Goal: Register for event/course: Register for event/course

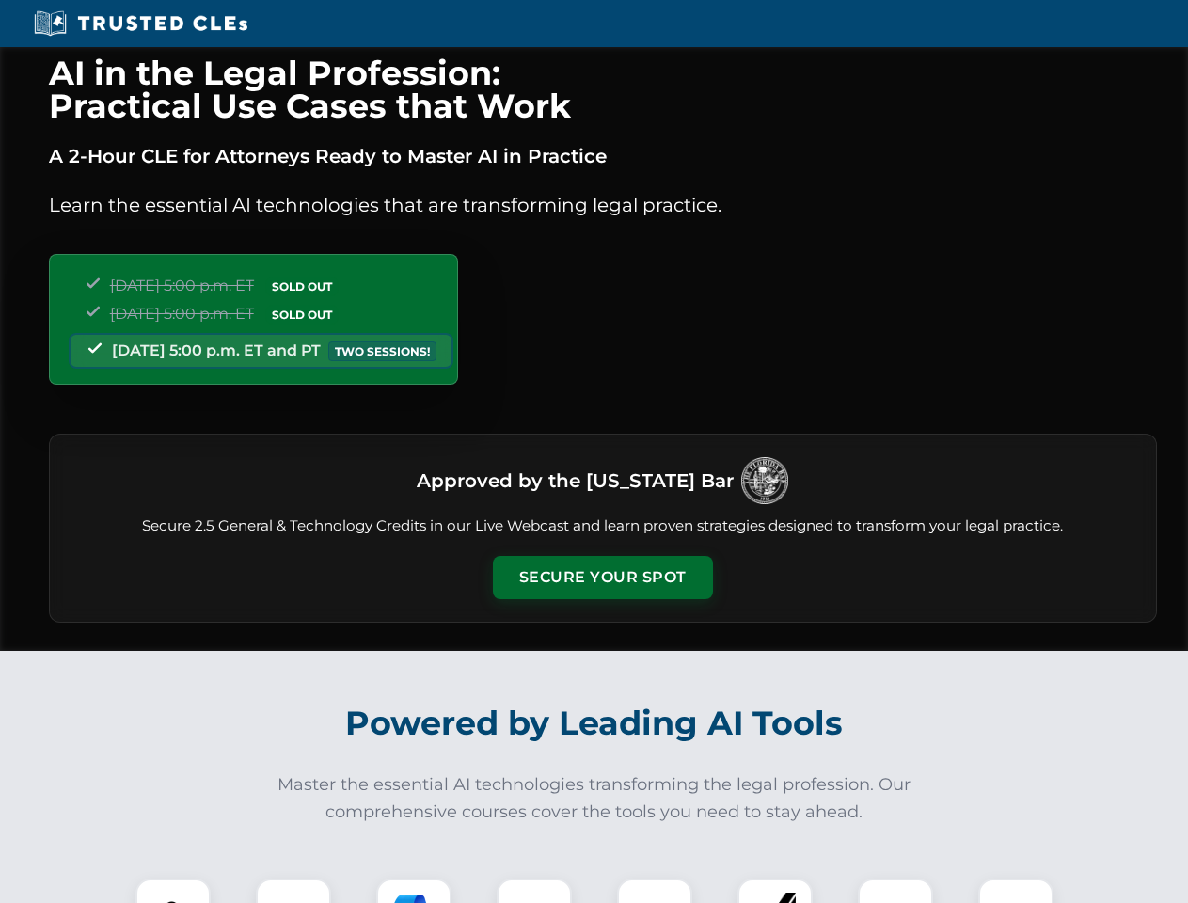
click at [602, 577] on button "Secure Your Spot" at bounding box center [603, 577] width 220 height 43
click at [173, 891] on img at bounding box center [173, 916] width 55 height 55
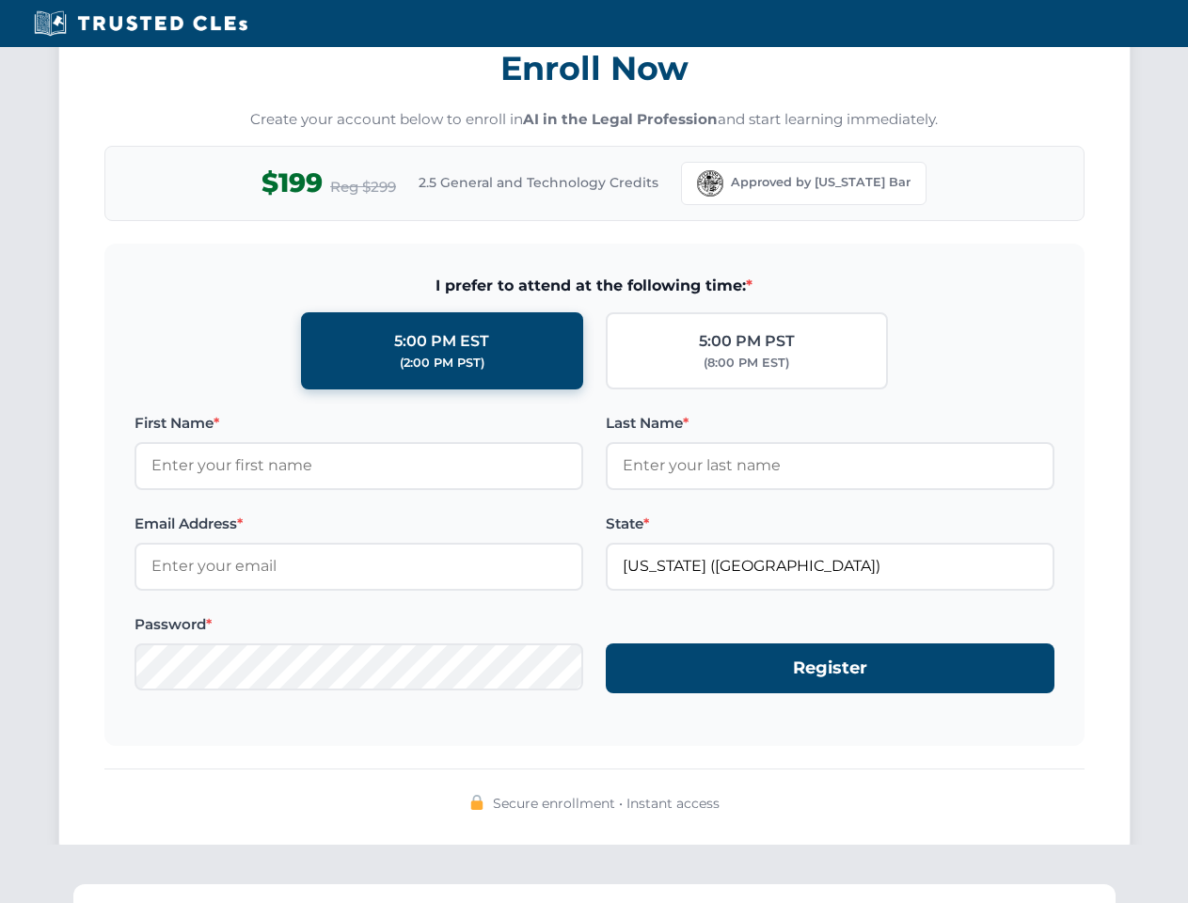
scroll to position [1846, 0]
